Goal: Communication & Community: Answer question/provide support

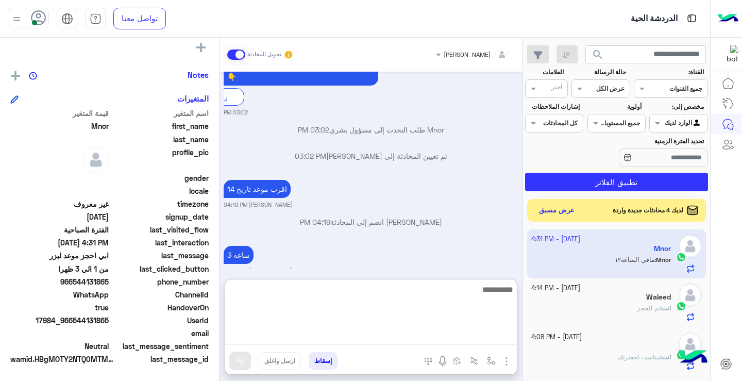
scroll to position [1018, 0]
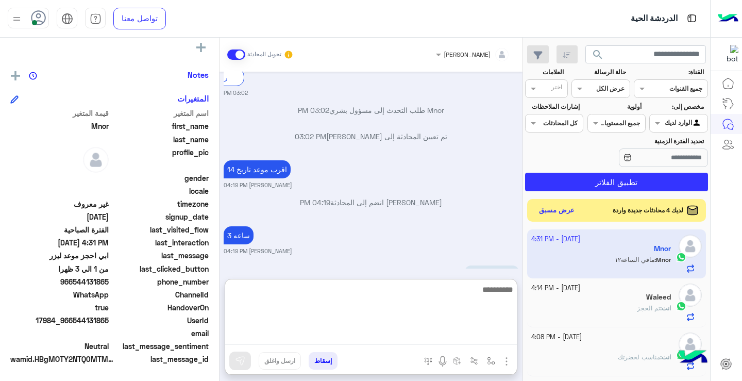
click at [451, 340] on textarea at bounding box center [371, 314] width 292 height 62
type textarea "*"
type textarea "**********"
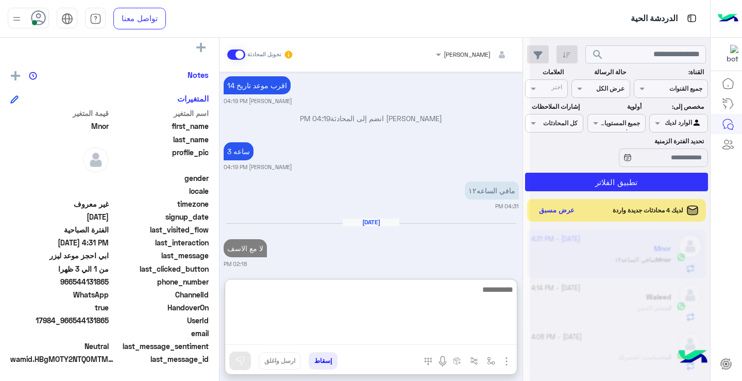
scroll to position [1102, 0]
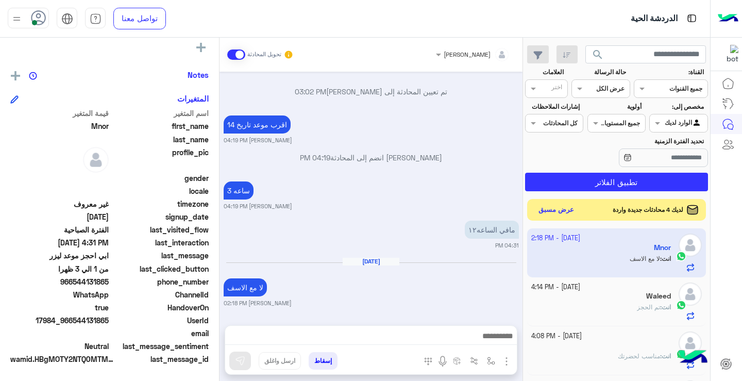
click at [568, 214] on button "عرض مسبق" at bounding box center [556, 210] width 43 height 14
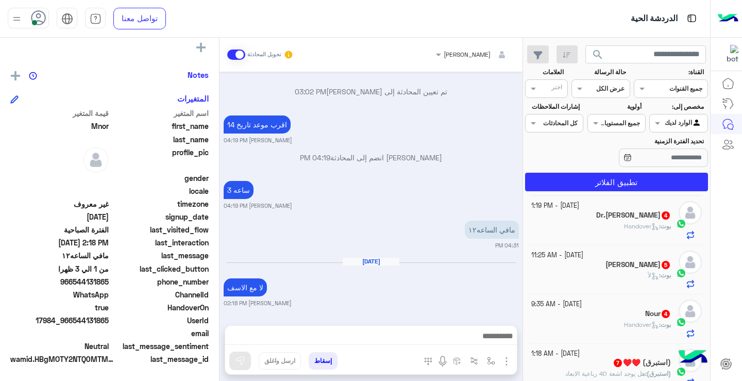
scroll to position [0, 0]
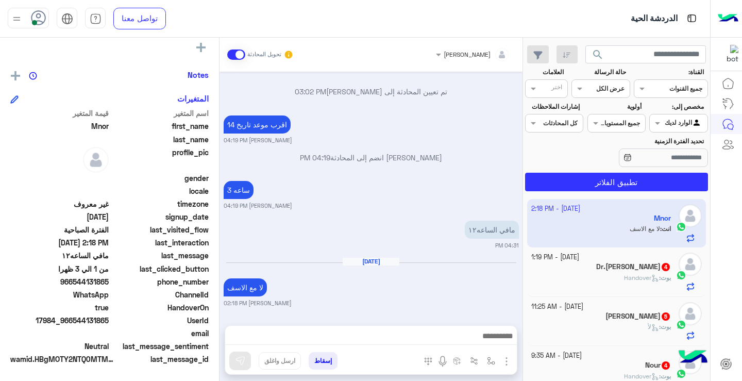
click at [632, 265] on div "Dr.[PERSON_NAME] 4" at bounding box center [601, 267] width 140 height 11
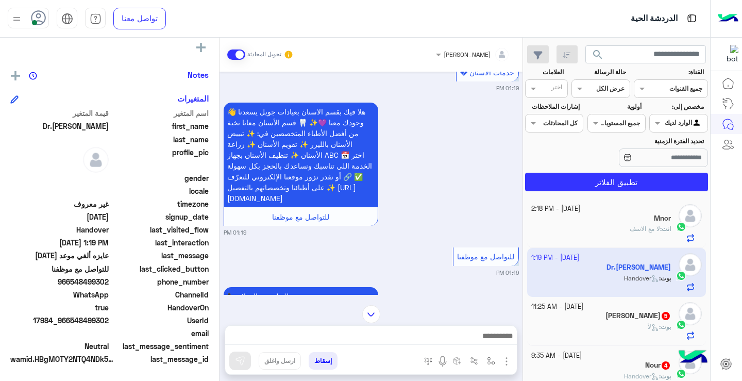
scroll to position [1044, 0]
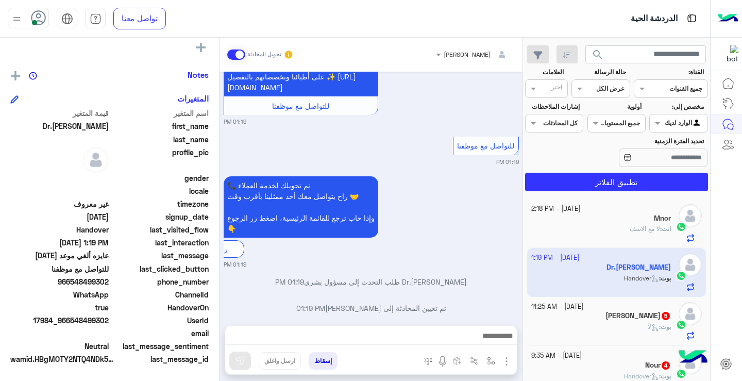
drag, startPoint x: 72, startPoint y: 283, endPoint x: 111, endPoint y: 284, distance: 38.6
click at [111, 284] on div "phone_number [PHONE_NUMBER]" at bounding box center [109, 282] width 198 height 13
copy span "548499302"
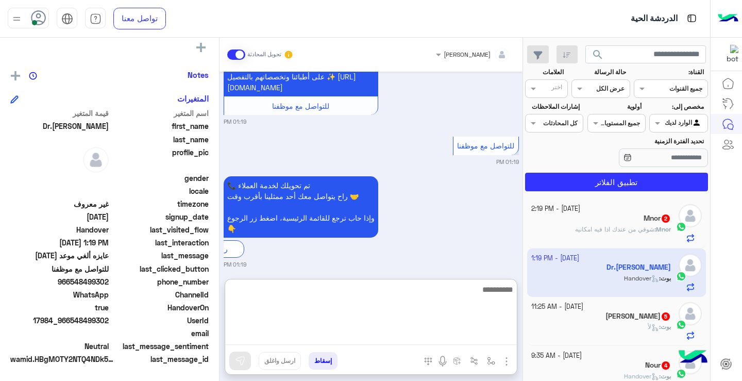
click at [378, 334] on textarea at bounding box center [371, 314] width 292 height 62
click at [450, 334] on textarea at bounding box center [371, 314] width 292 height 62
type textarea "**********"
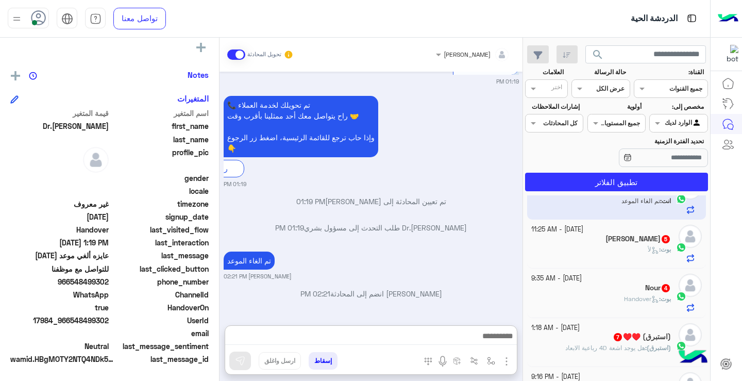
scroll to position [1133, 0]
click at [647, 249] on span "لأ" at bounding box center [652, 249] width 11 height 8
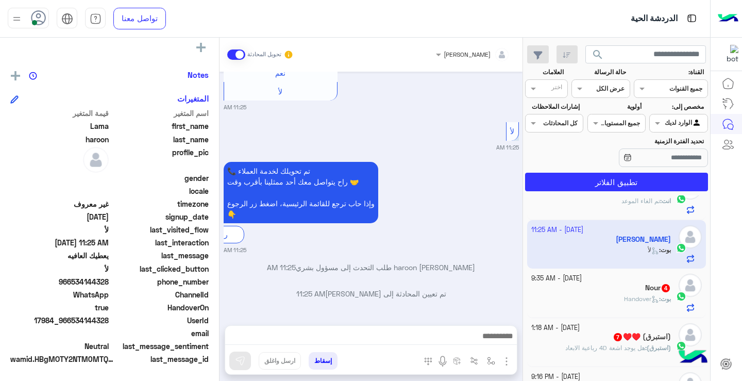
scroll to position [452, 0]
drag, startPoint x: 392, startPoint y: 300, endPoint x: 409, endPoint y: 326, distance: 31.1
click at [409, 326] on div "ريمان [PERSON_NAME] تحويل المحادثة [DATE] يعطيك العافيه 11:21 AM عميلنا ال[PERS…" at bounding box center [370, 211] width 303 height 347
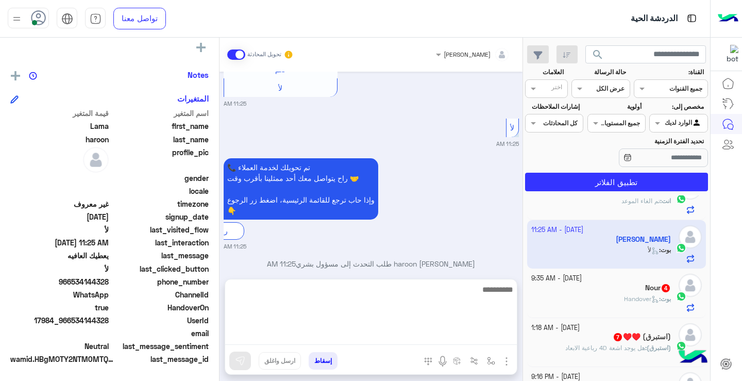
click at [411, 330] on textarea at bounding box center [371, 314] width 292 height 62
type textarea "**********"
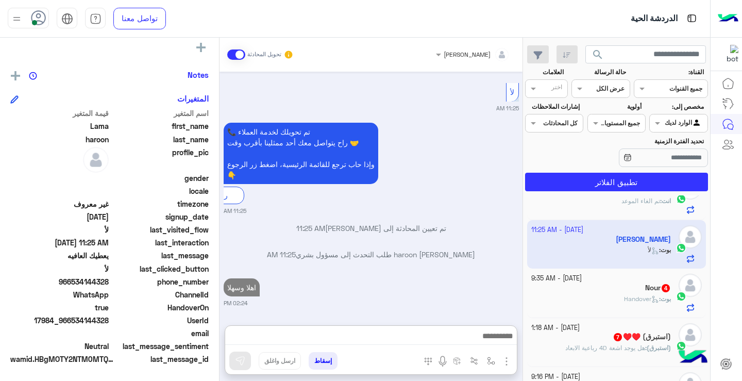
click at [505, 361] on img "button" at bounding box center [506, 361] width 12 height 12
click at [497, 320] on button "المرفقات" at bounding box center [485, 318] width 56 height 21
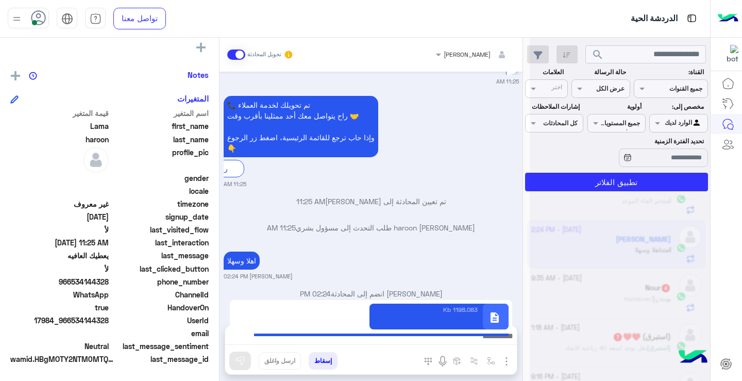
type textarea "**********"
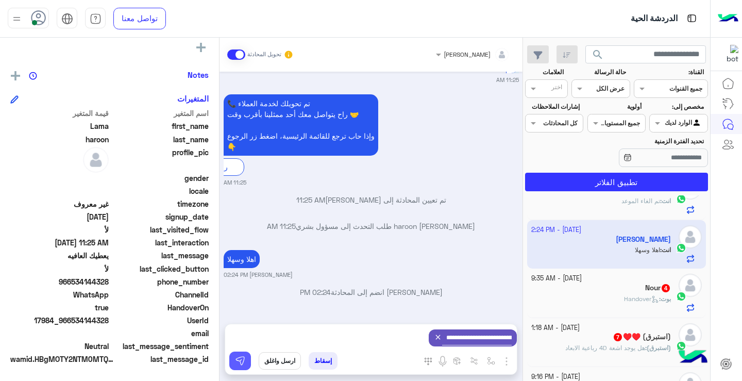
click at [247, 368] on button at bounding box center [240, 360] width 22 height 19
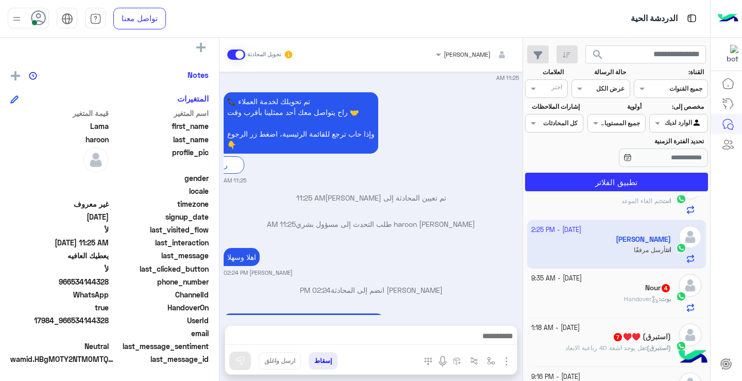
scroll to position [567, 0]
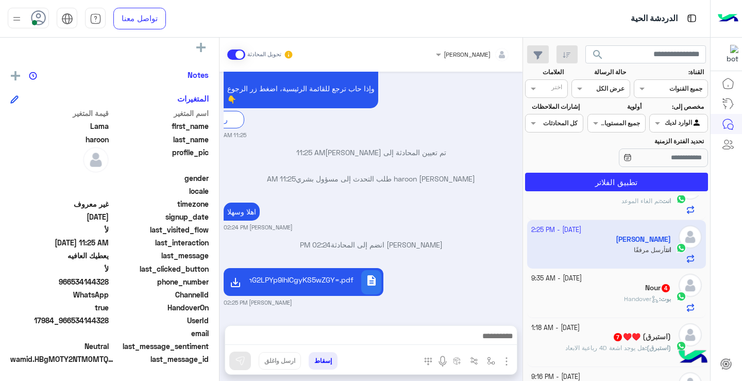
click at [644, 298] on span "Handover" at bounding box center [641, 299] width 35 height 8
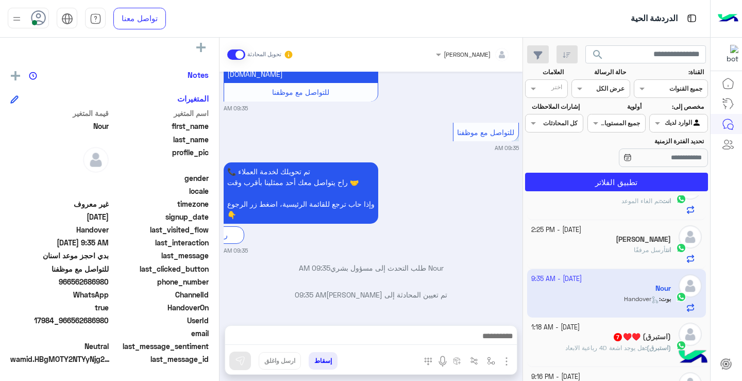
scroll to position [388, 0]
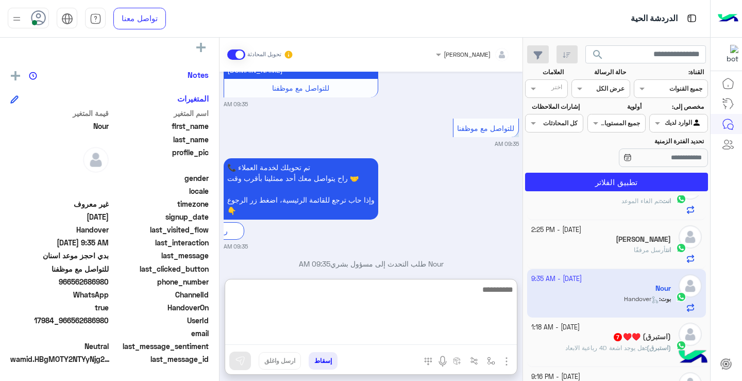
click at [401, 338] on textarea at bounding box center [371, 314] width 292 height 62
type textarea "**********"
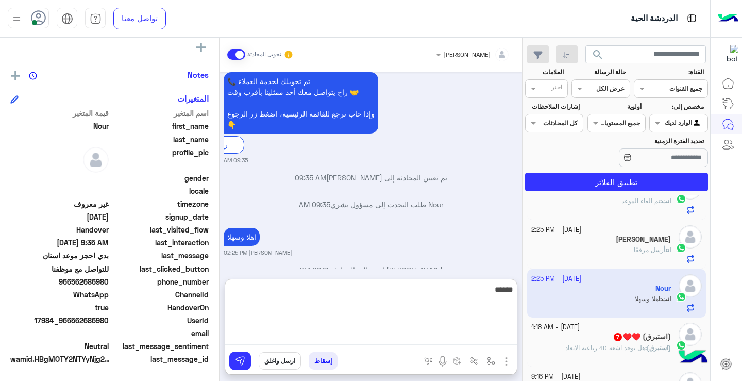
scroll to position [501, 0]
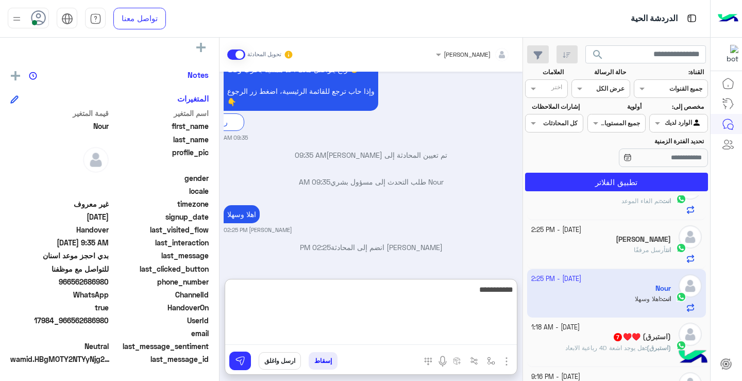
type textarea "**********"
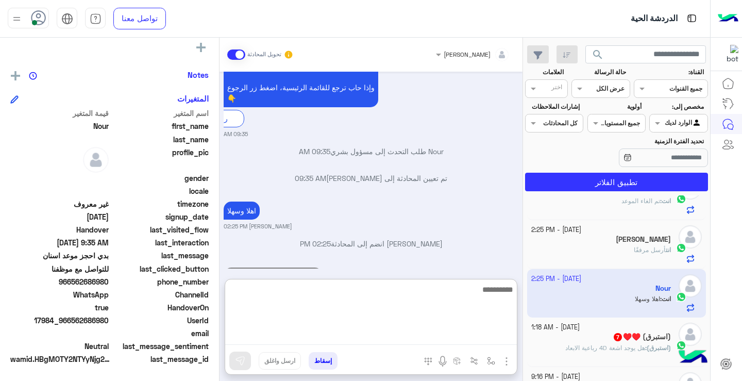
scroll to position [540, 0]
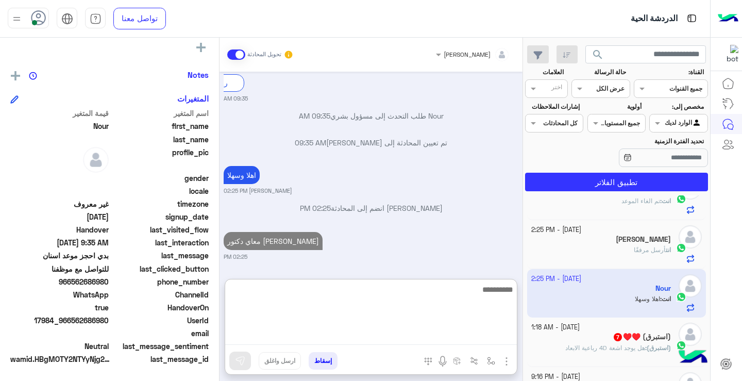
click at [422, 303] on textarea at bounding box center [371, 314] width 292 height 62
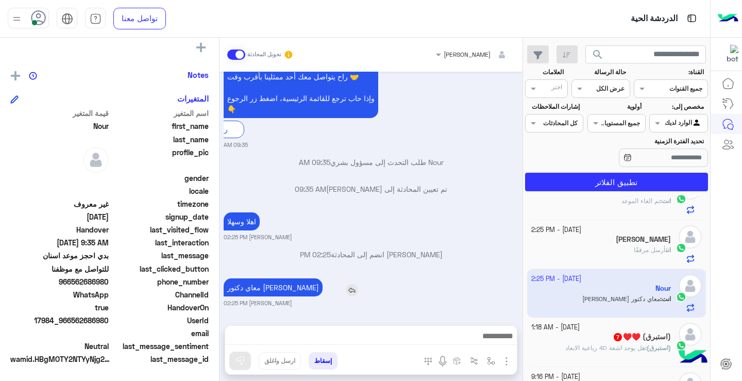
click at [266, 244] on div "[DATE] بدي احجز موعد اسنان 09:35 AM عميلنا [PERSON_NAME]، نعتذر لم نتمكن من فهم…" at bounding box center [370, 193] width 303 height 243
click at [267, 290] on p "معاي دكتور [PERSON_NAME]" at bounding box center [273, 287] width 99 height 18
click at [346, 293] on img at bounding box center [352, 290] width 12 height 12
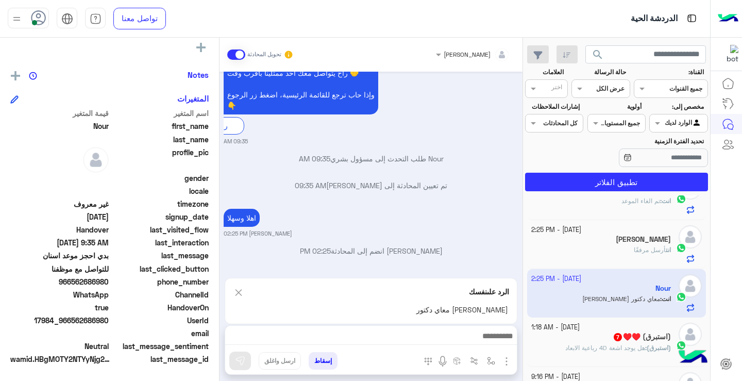
scroll to position [540, 0]
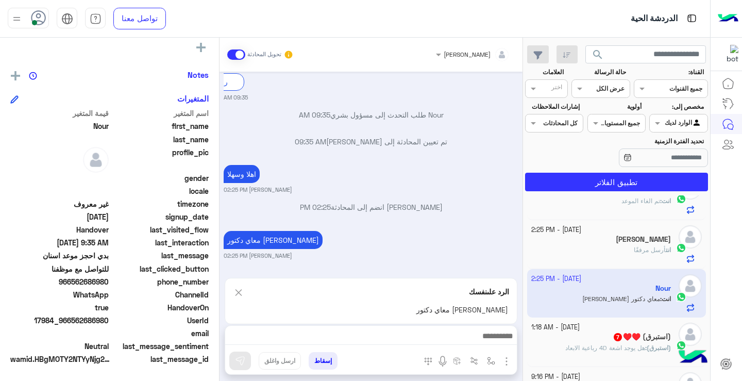
click at [242, 293] on img at bounding box center [238, 292] width 11 height 13
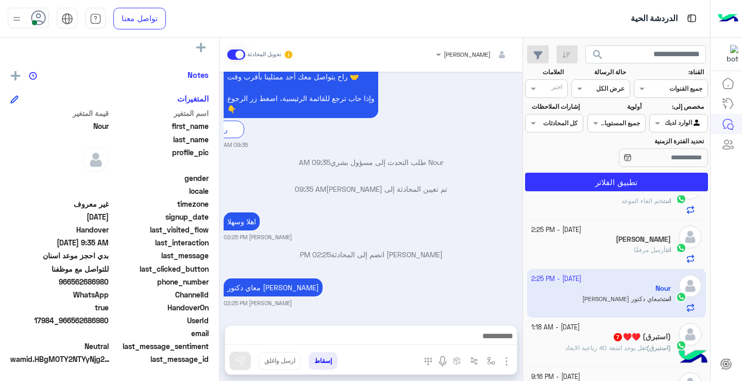
scroll to position [493, 0]
click at [258, 288] on p "معاي دكتور [PERSON_NAME]" at bounding box center [273, 287] width 99 height 18
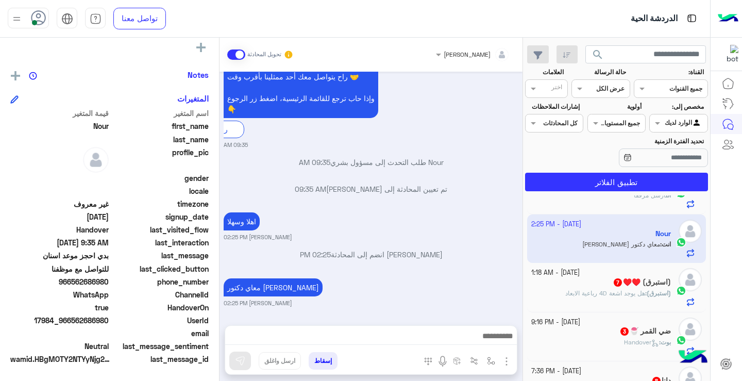
scroll to position [139, 0]
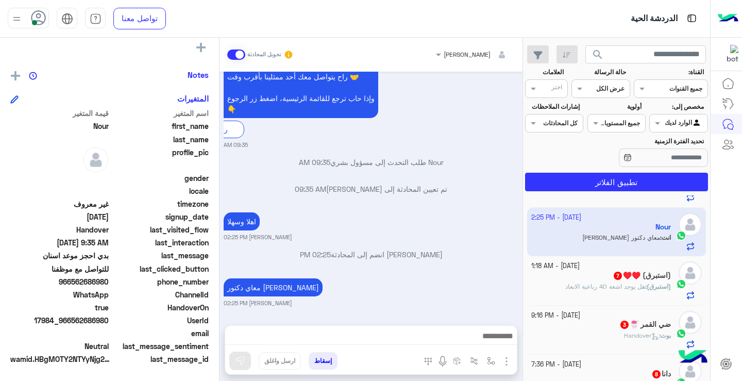
click at [574, 279] on div "(استبرق) ♥️♥️ 7" at bounding box center [601, 276] width 140 height 11
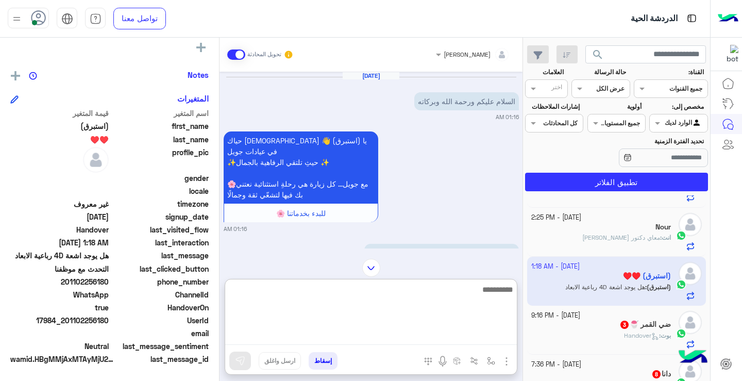
click at [441, 333] on textarea at bounding box center [371, 314] width 292 height 62
type textarea "**********"
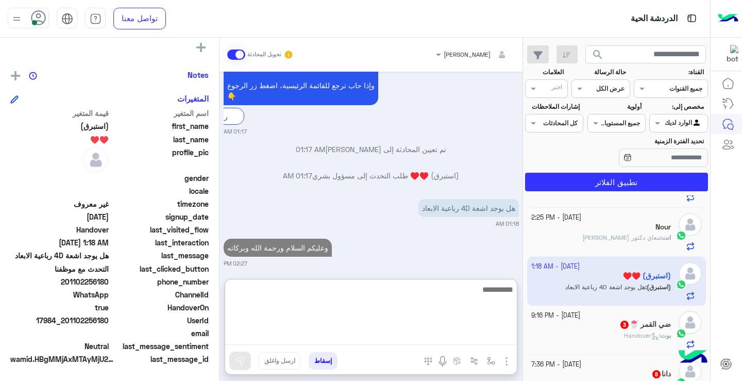
scroll to position [847, 0]
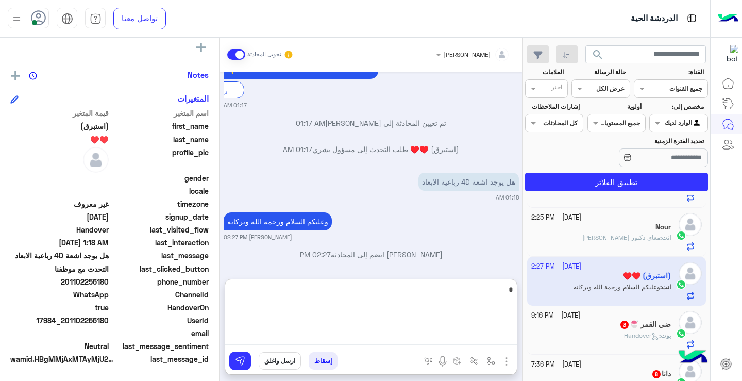
type textarea "*"
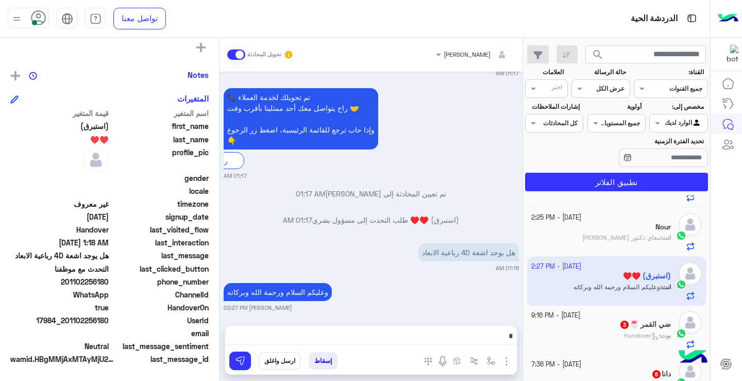
scroll to position [800, 0]
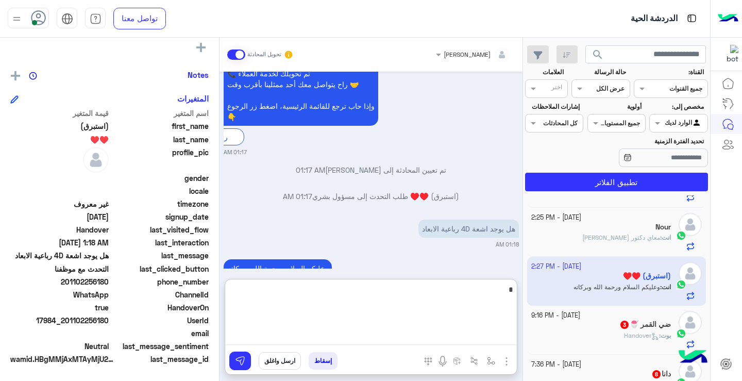
click at [422, 335] on textarea "*" at bounding box center [371, 314] width 292 height 62
type textarea "**********"
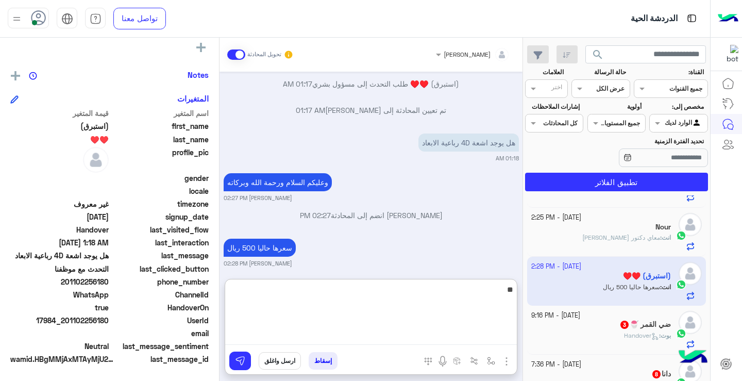
type textarea "*"
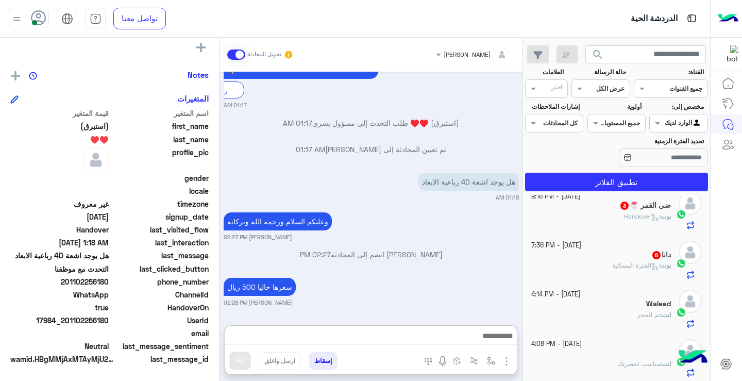
scroll to position [867, 0]
click at [597, 217] on div "بوت : Handover" at bounding box center [601, 221] width 140 height 18
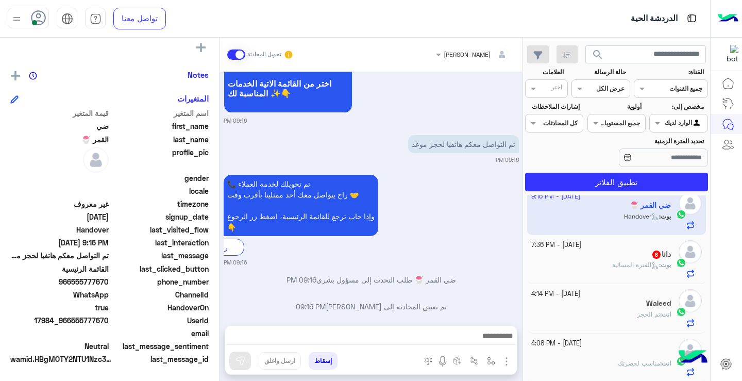
scroll to position [196, 0]
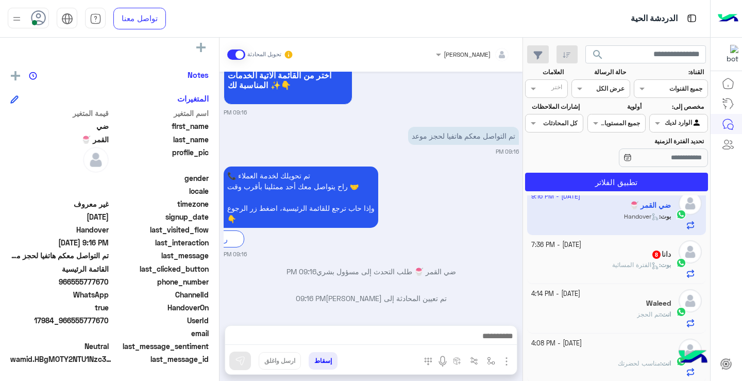
drag, startPoint x: 75, startPoint y: 285, endPoint x: 109, endPoint y: 283, distance: 34.0
click at [109, 283] on span "966555777670" at bounding box center [59, 281] width 98 height 11
copy span "555777670"
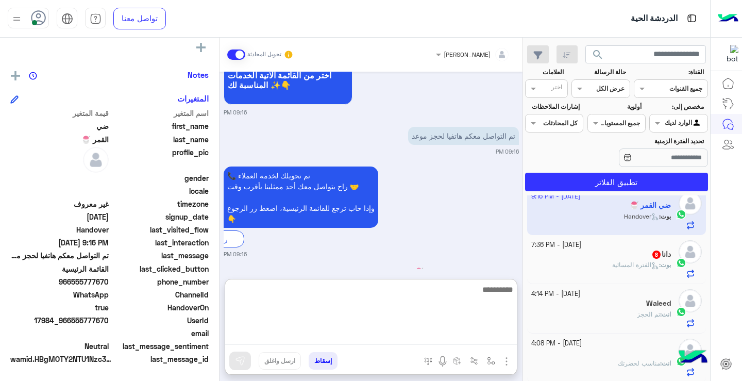
click at [450, 335] on textarea at bounding box center [371, 314] width 292 height 62
type textarea "**********"
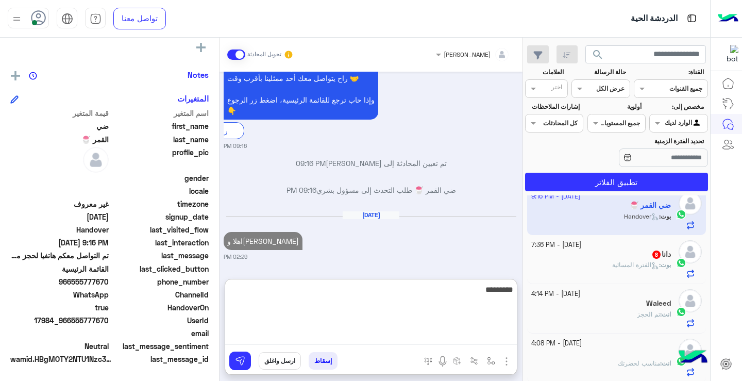
scroll to position [334, 0]
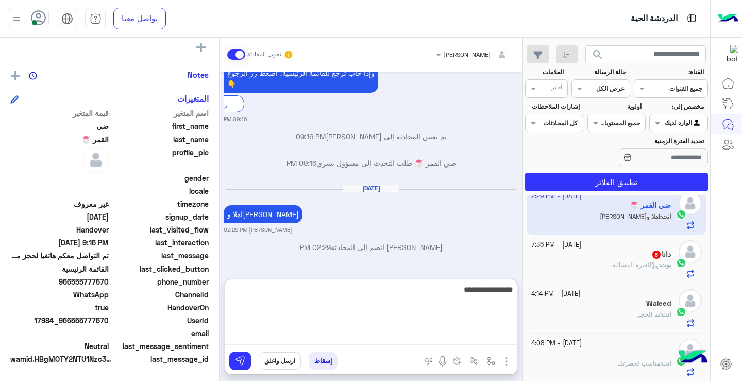
type textarea "**********"
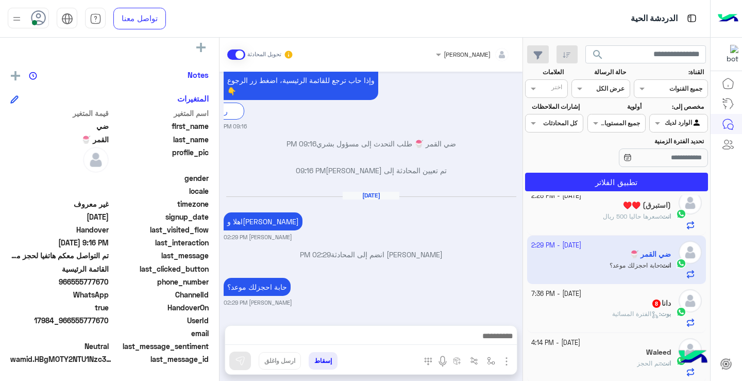
scroll to position [0, 0]
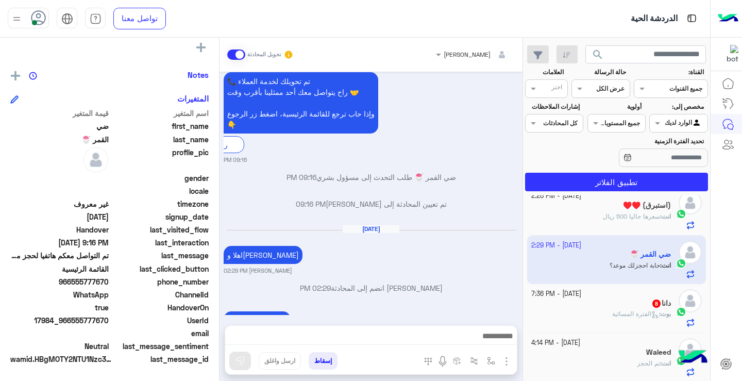
click at [602, 307] on div "دانا 8" at bounding box center [601, 304] width 140 height 11
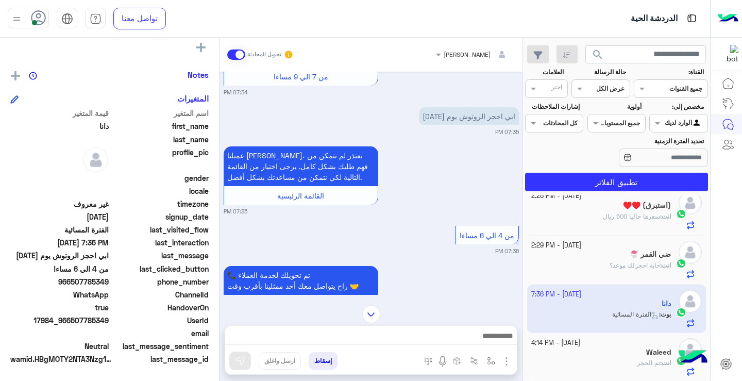
scroll to position [877, 0]
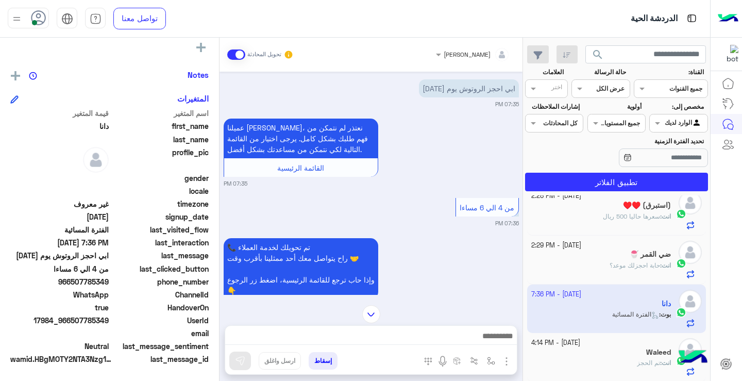
drag, startPoint x: 75, startPoint y: 285, endPoint x: 110, endPoint y: 287, distance: 35.6
click at [110, 287] on div "phone_number [PHONE_NUMBER]" at bounding box center [109, 282] width 198 height 13
copy span "507785349"
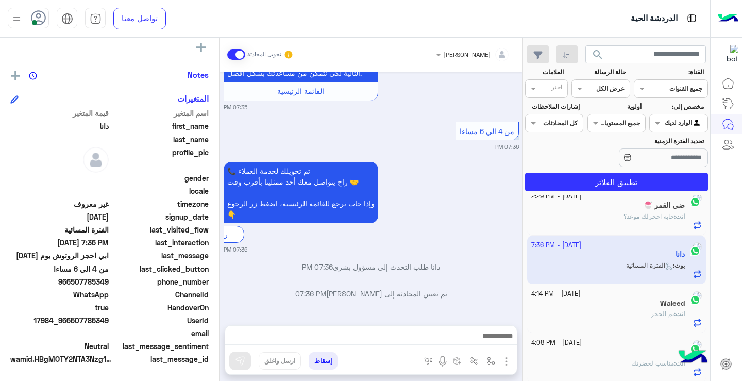
scroll to position [209, 0]
